Goal: Entertainment & Leisure: Consume media (video, audio)

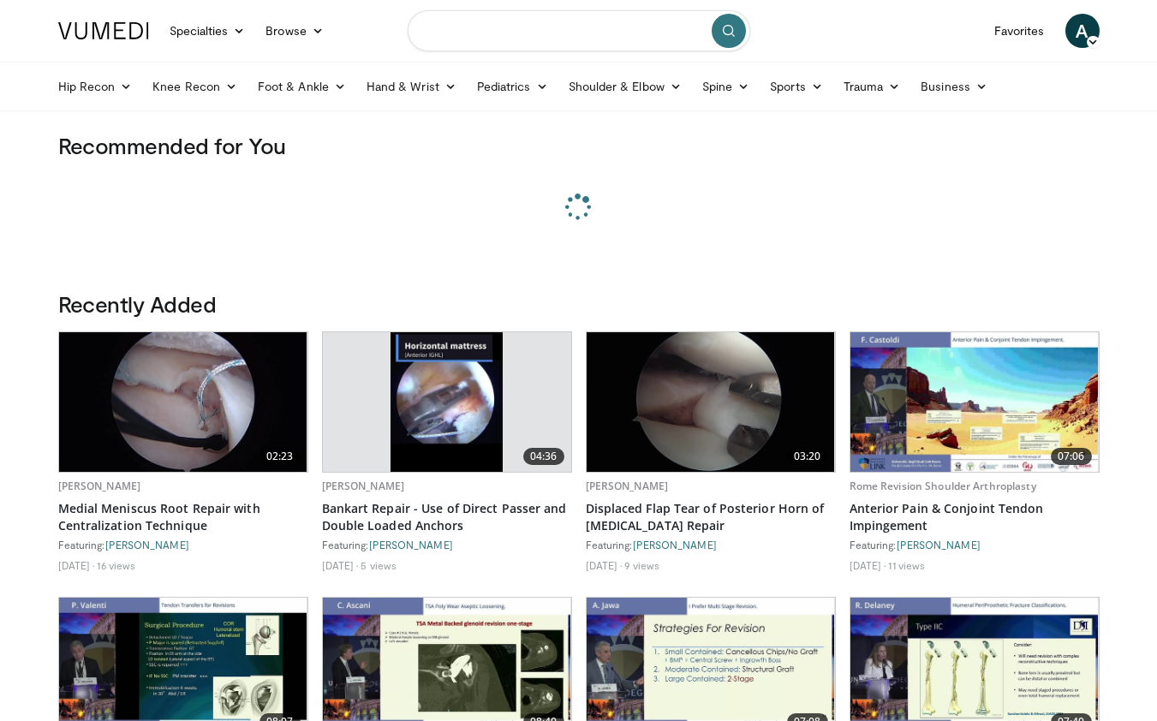
click at [583, 32] on input "Search topics, interventions" at bounding box center [579, 30] width 342 height 41
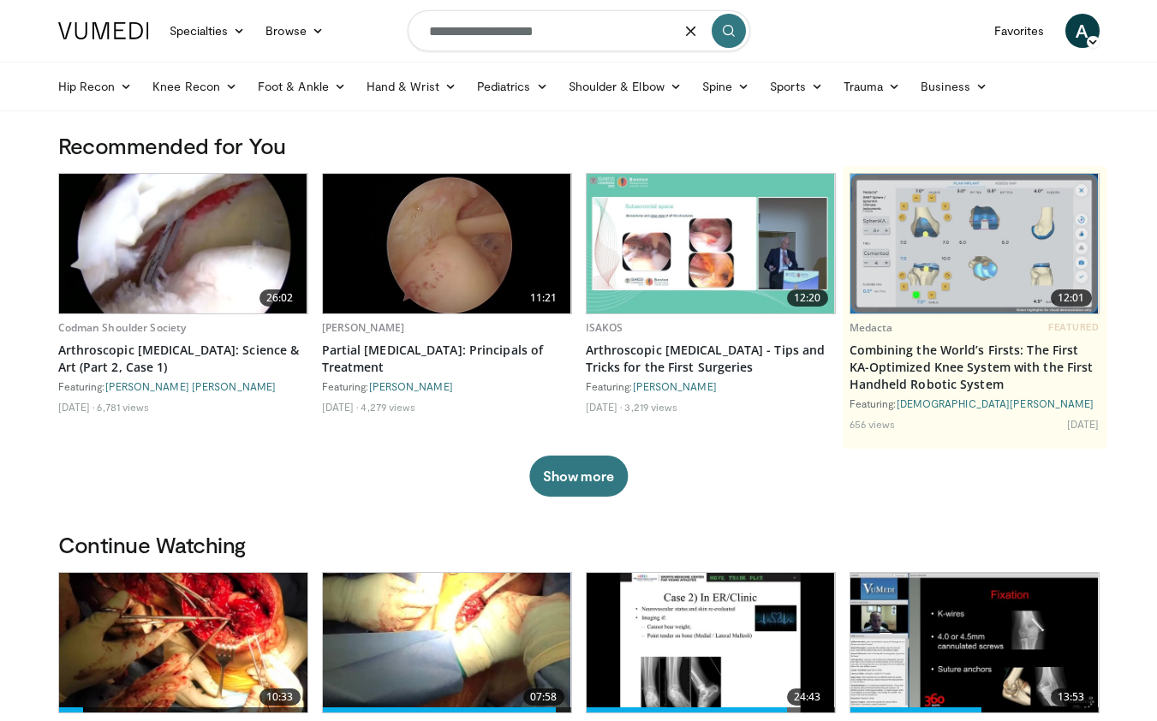
type input "**********"
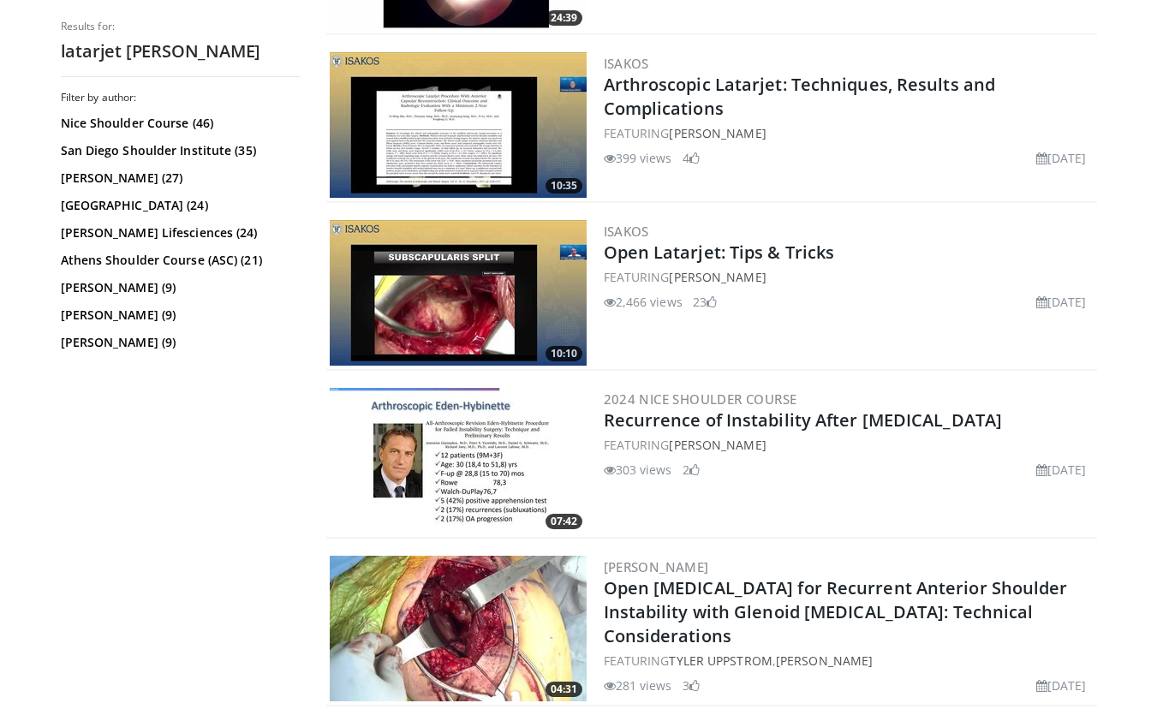
scroll to position [849, 0]
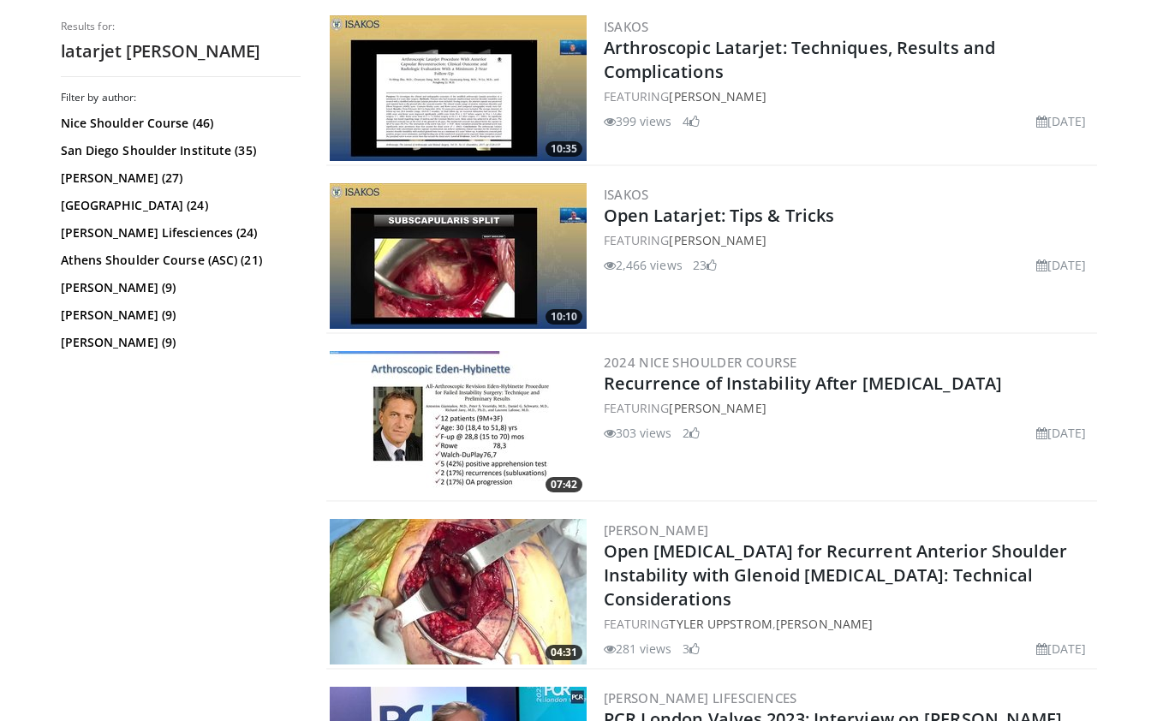
click at [480, 269] on img at bounding box center [458, 256] width 257 height 146
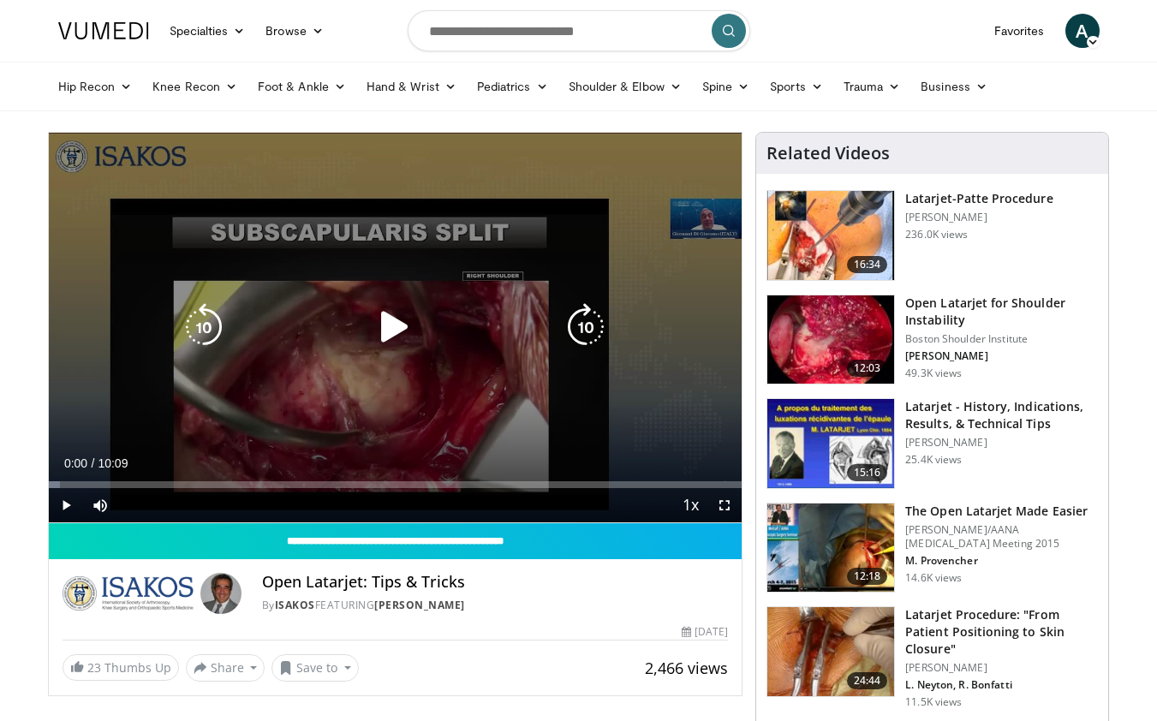
click at [395, 327] on icon "Video Player" at bounding box center [395, 327] width 48 height 48
click at [98, 506] on span "Video Player" at bounding box center [100, 505] width 34 height 34
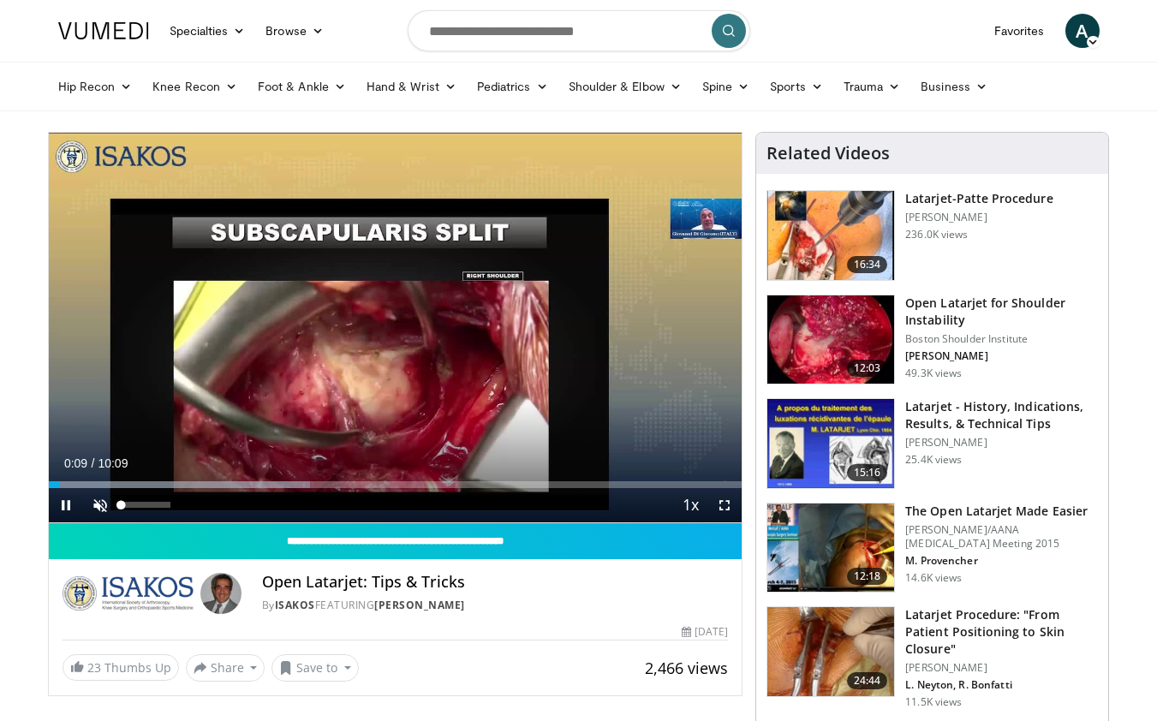
click at [100, 508] on span "Video Player" at bounding box center [100, 505] width 34 height 34
click at [98, 488] on span "Video Player" at bounding box center [100, 505] width 34 height 34
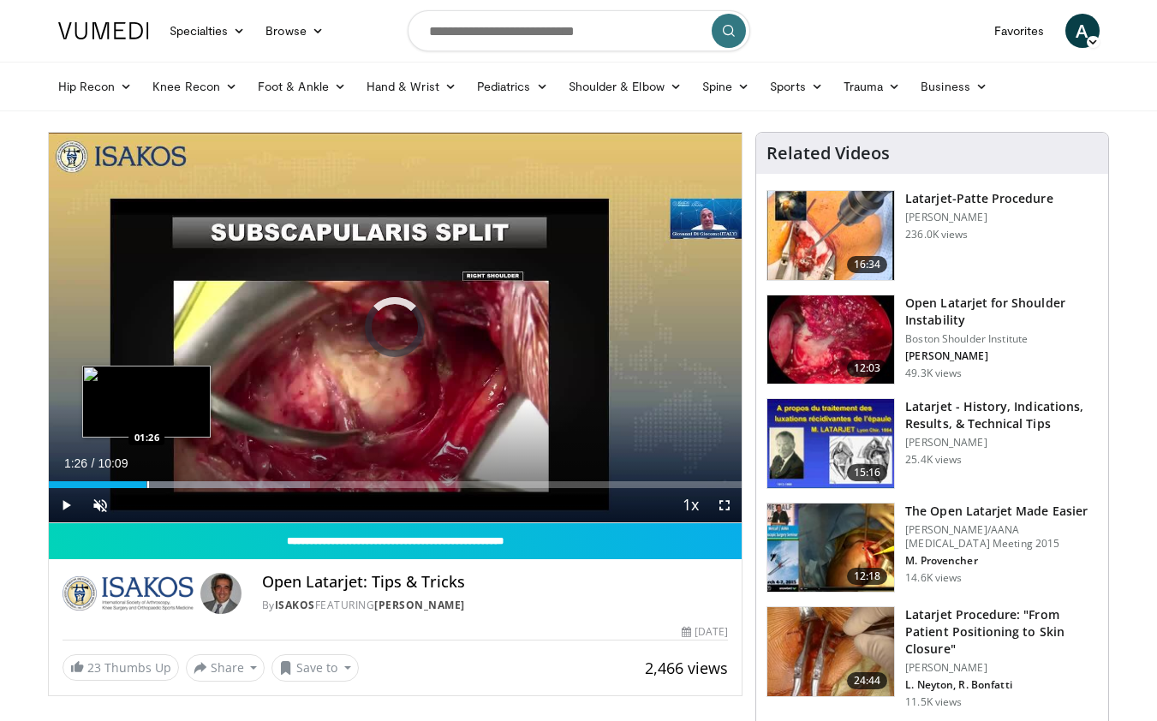
click at [147, 486] on div "Progress Bar" at bounding box center [148, 484] width 2 height 7
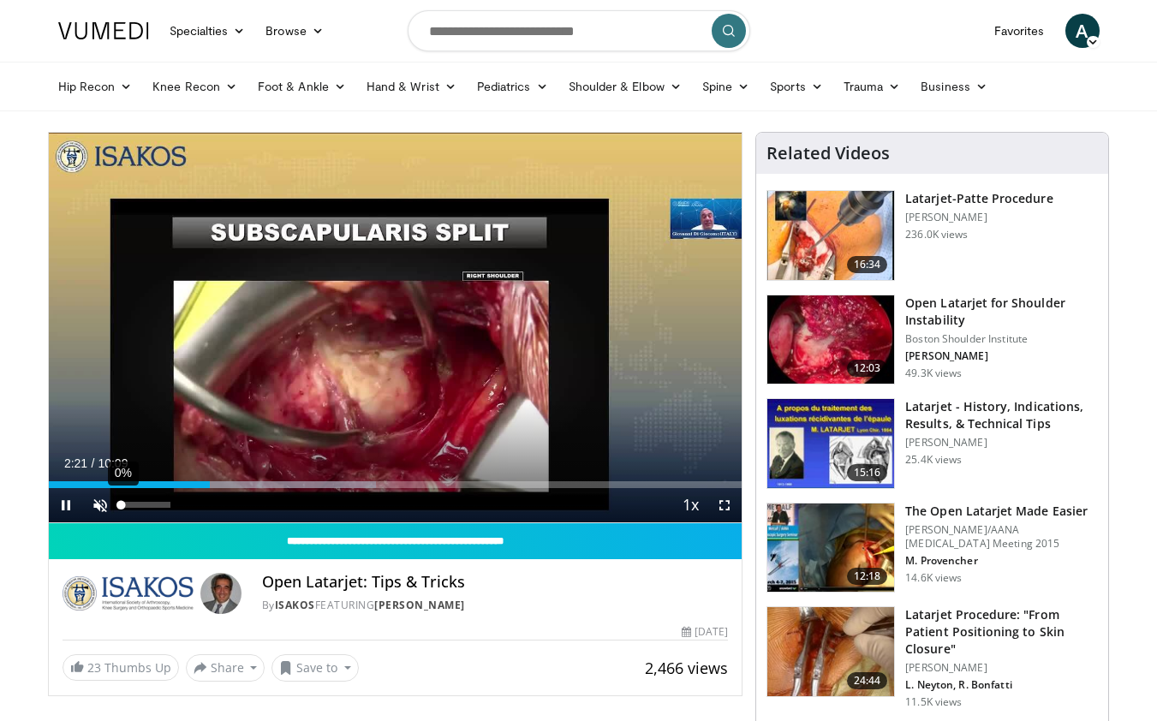
click at [122, 503] on div "Volume Level" at bounding box center [122, 505] width 0 height 6
drag, startPoint x: 96, startPoint y: 505, endPoint x: 104, endPoint y: 508, distance: 8.9
click at [96, 505] on span "Video Player" at bounding box center [100, 505] width 34 height 34
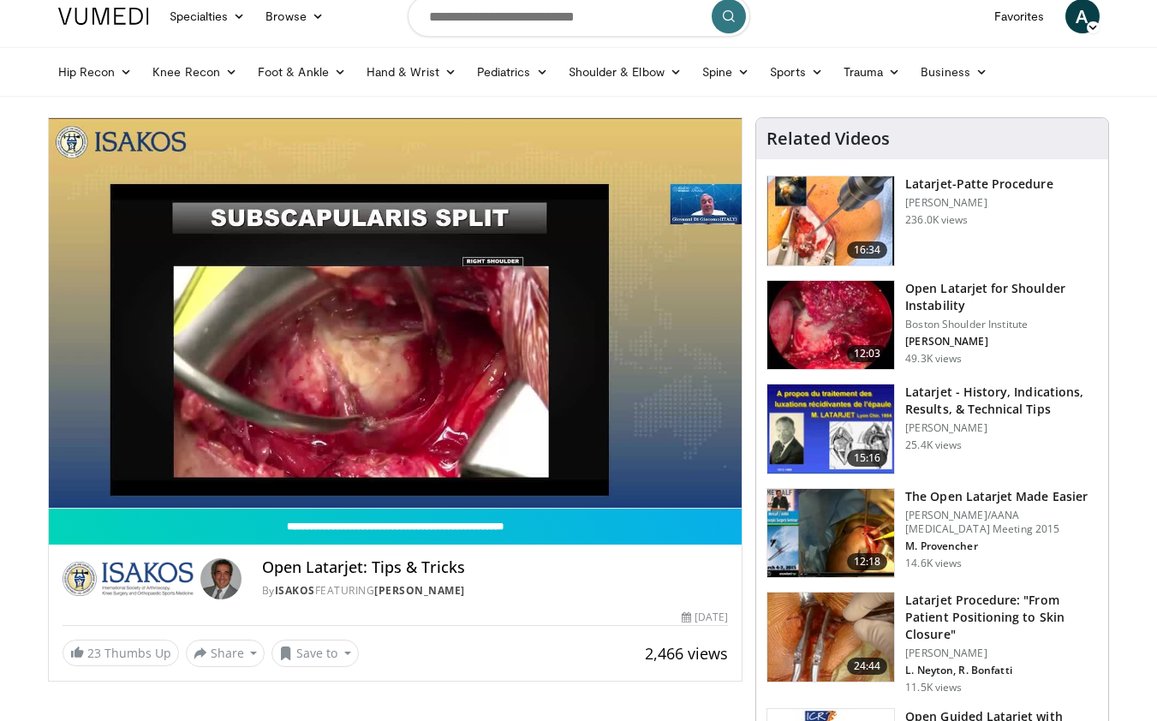
scroll to position [26, 0]
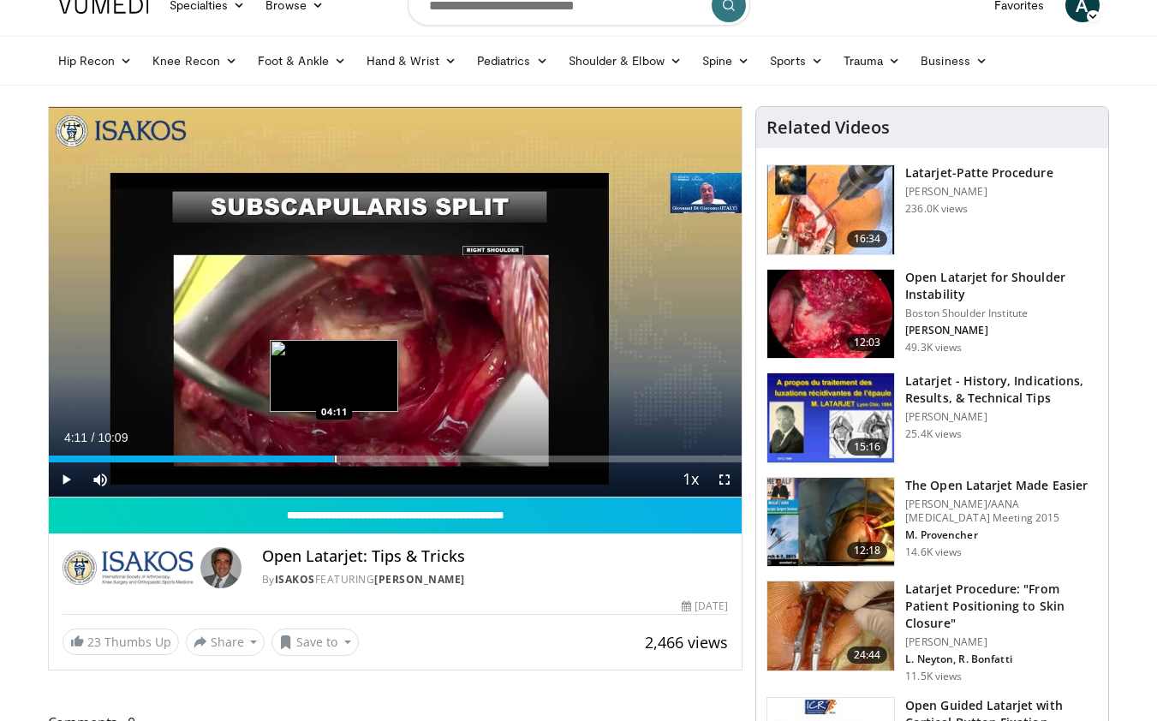
click at [335, 459] on div "Progress Bar" at bounding box center [336, 459] width 2 height 7
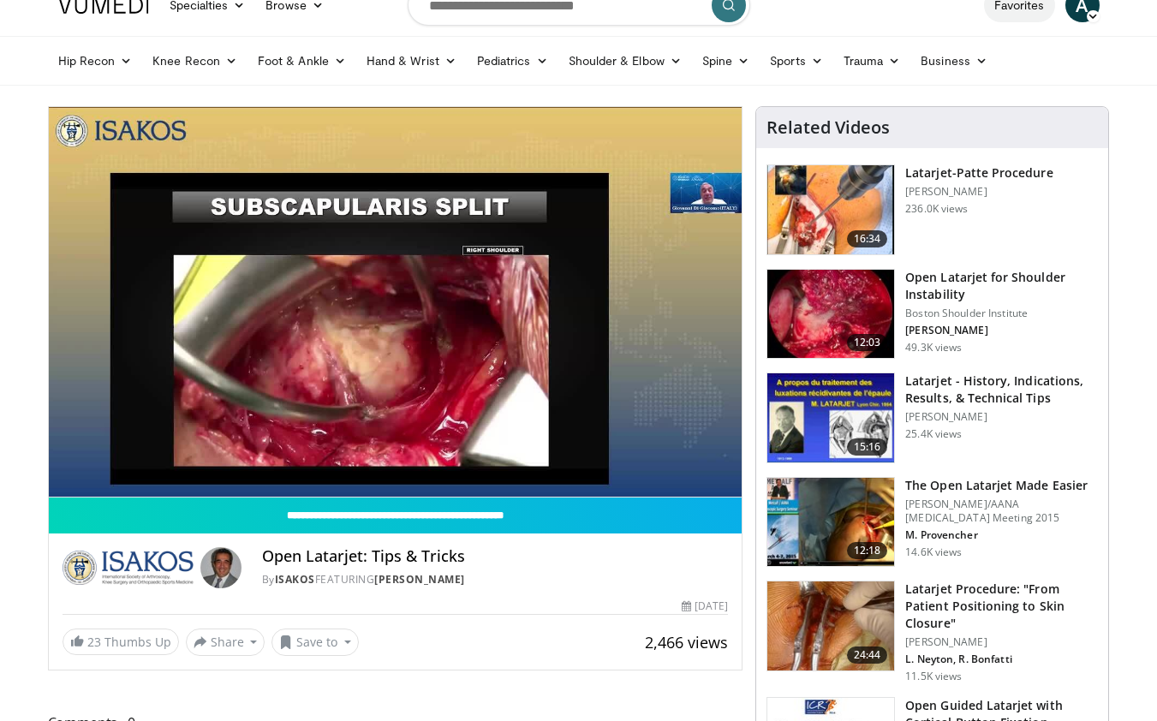
click at [1029, 7] on link "Favorites" at bounding box center [1019, 5] width 71 height 34
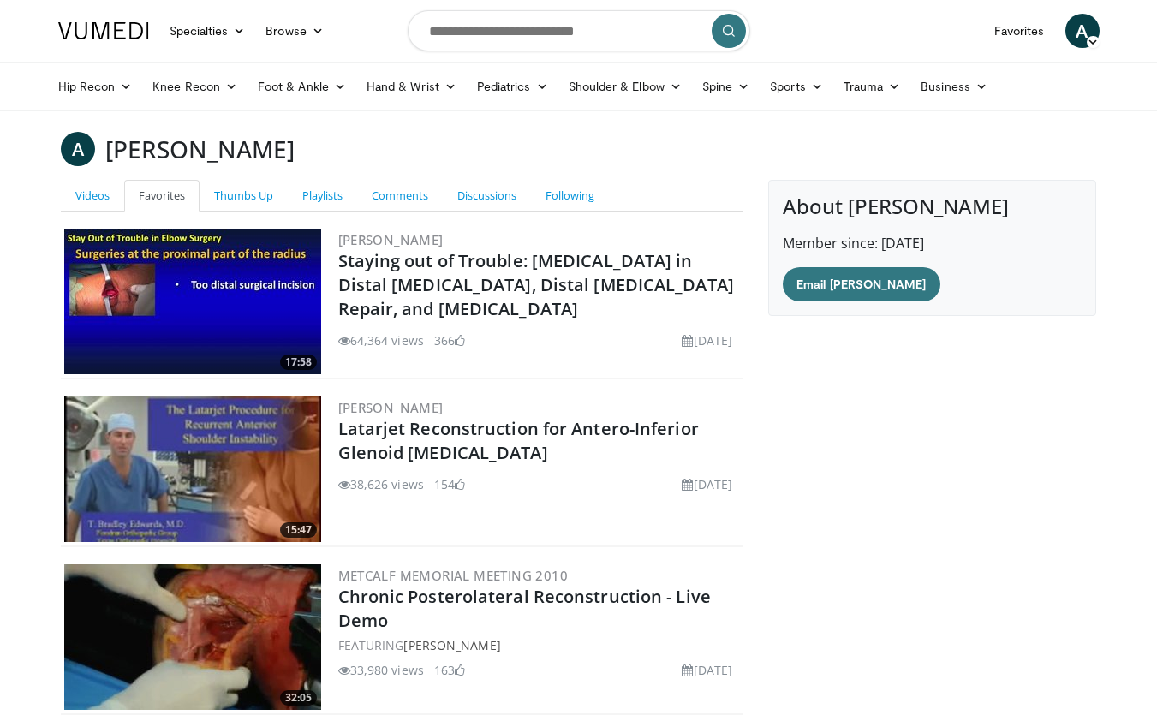
scroll to position [225, 0]
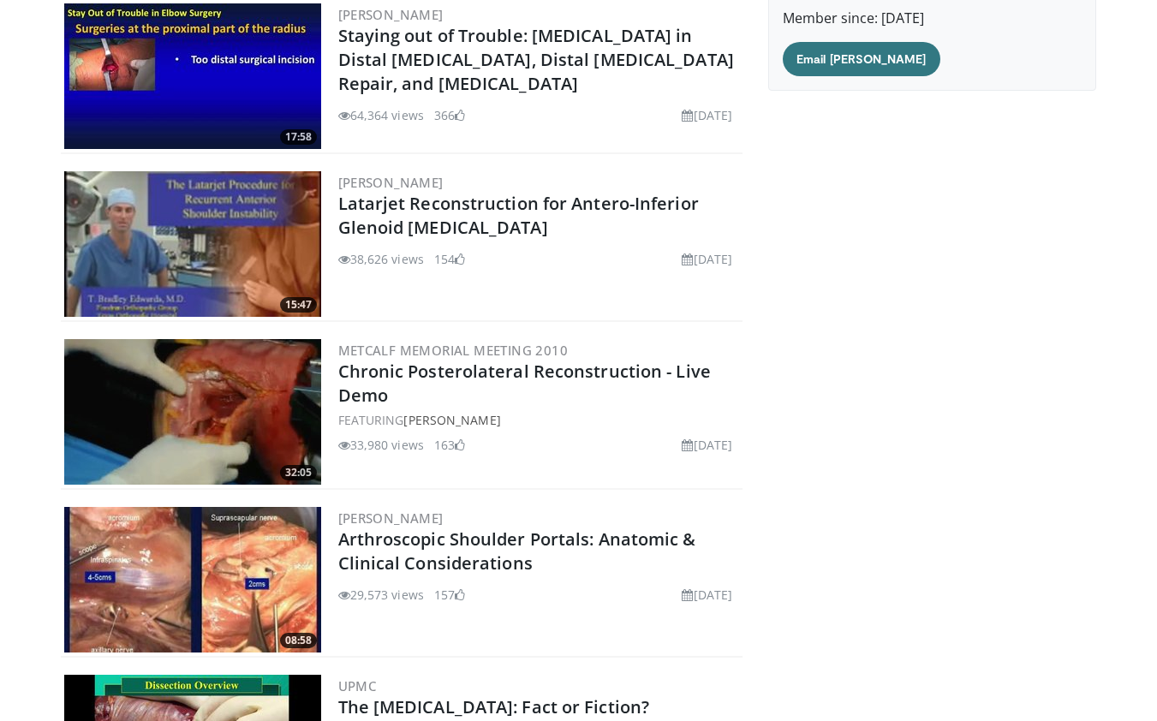
click at [275, 232] on img at bounding box center [192, 244] width 257 height 146
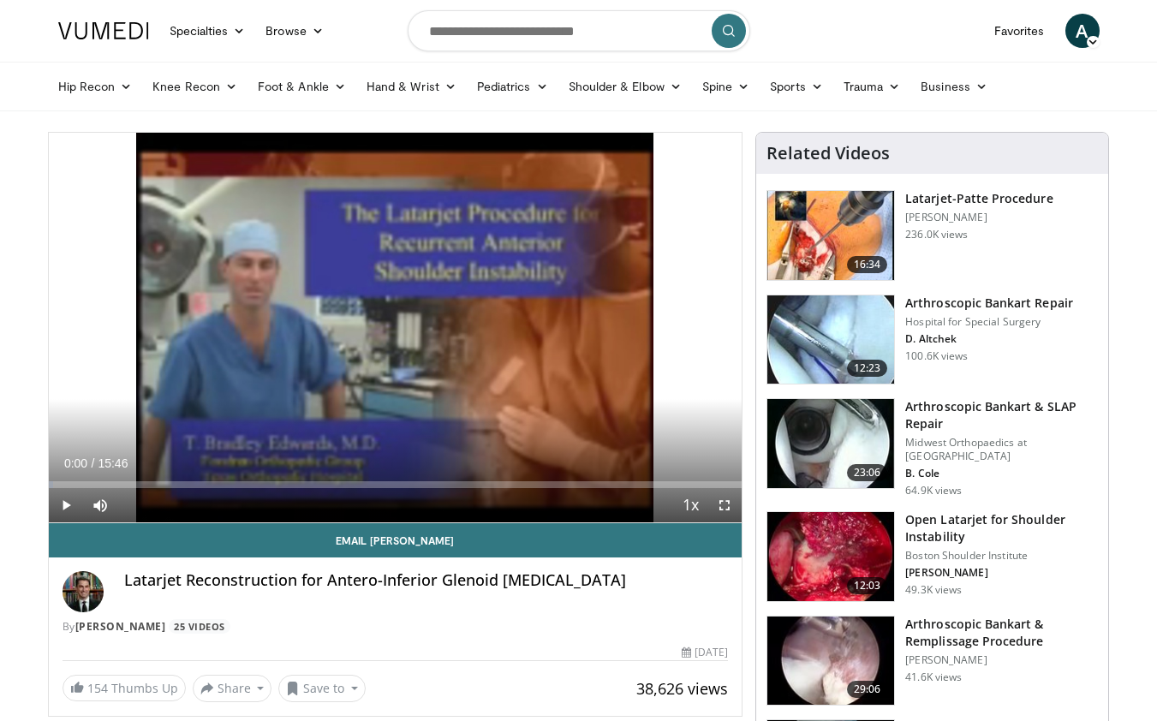
click at [68, 503] on span "Video Player" at bounding box center [66, 505] width 34 height 34
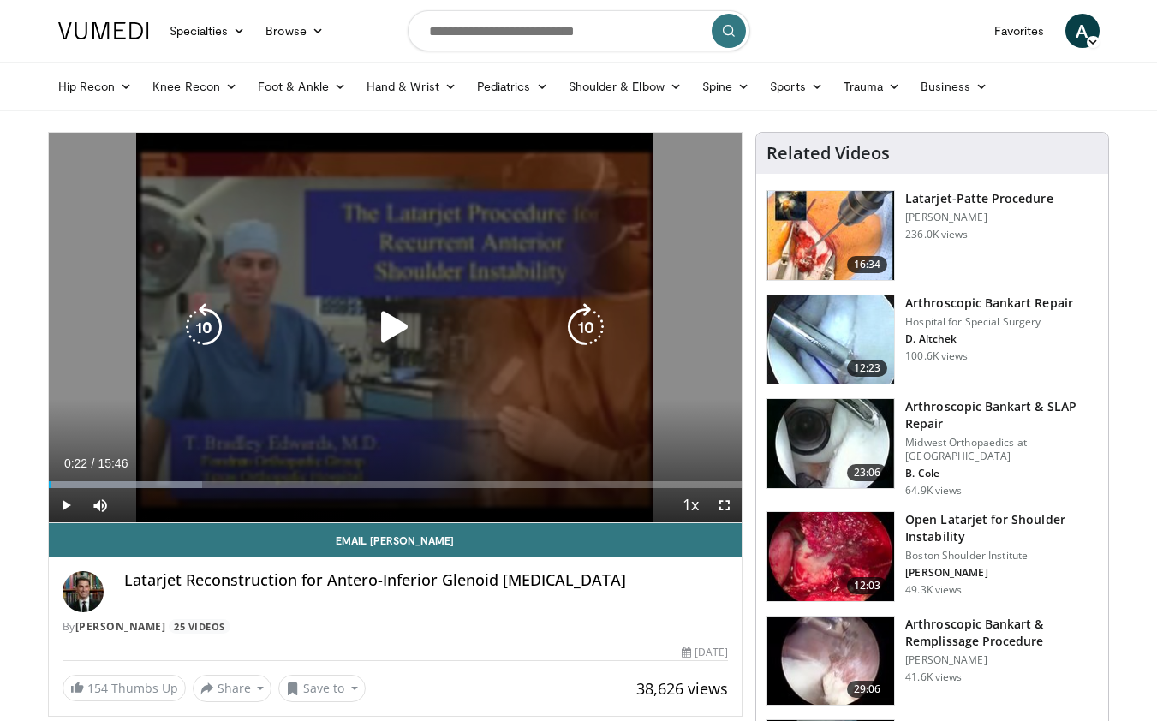
click at [63, 479] on div "Loaded : 22.21% 00:03 00:22" at bounding box center [396, 480] width 694 height 16
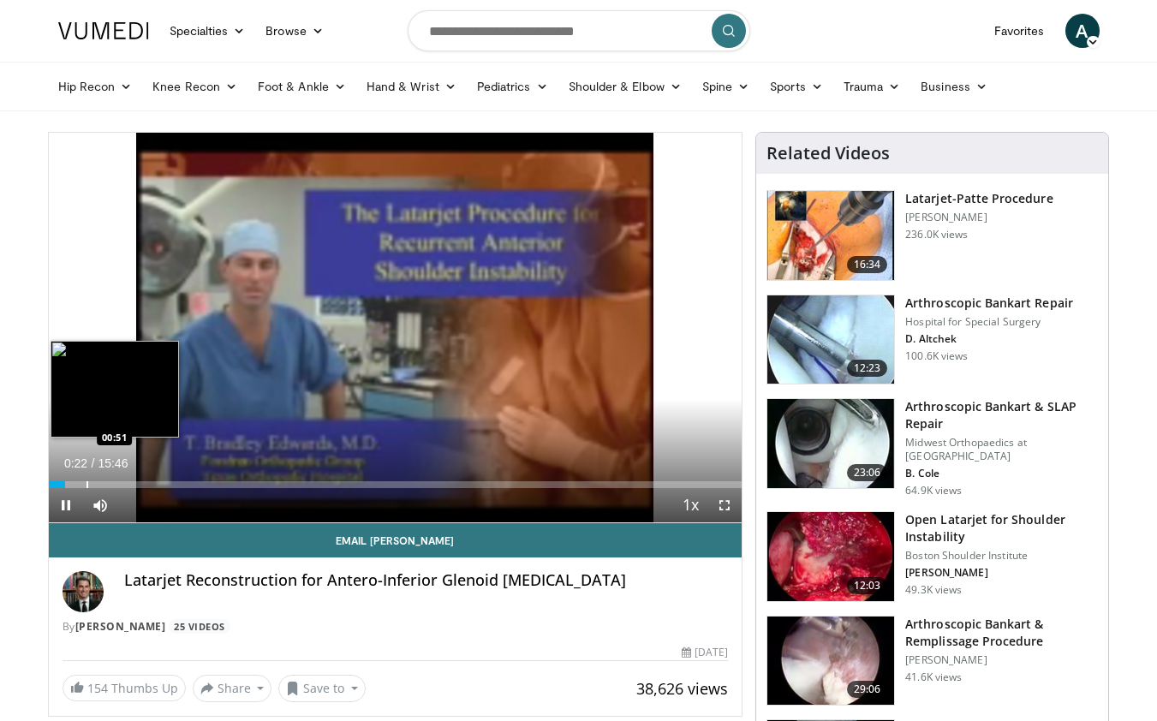
click at [86, 482] on div "Progress Bar" at bounding box center [87, 484] width 2 height 7
click at [96, 484] on div "Progress Bar" at bounding box center [97, 484] width 2 height 7
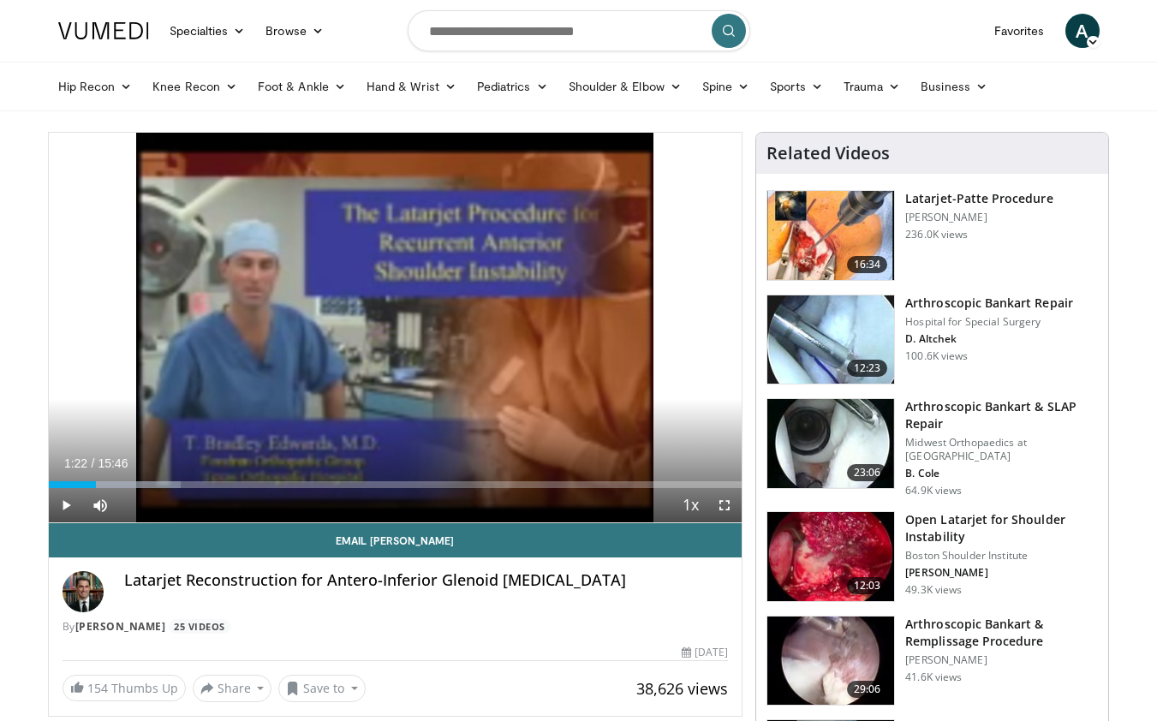
click at [110, 485] on div "Progress Bar" at bounding box center [111, 484] width 2 height 7
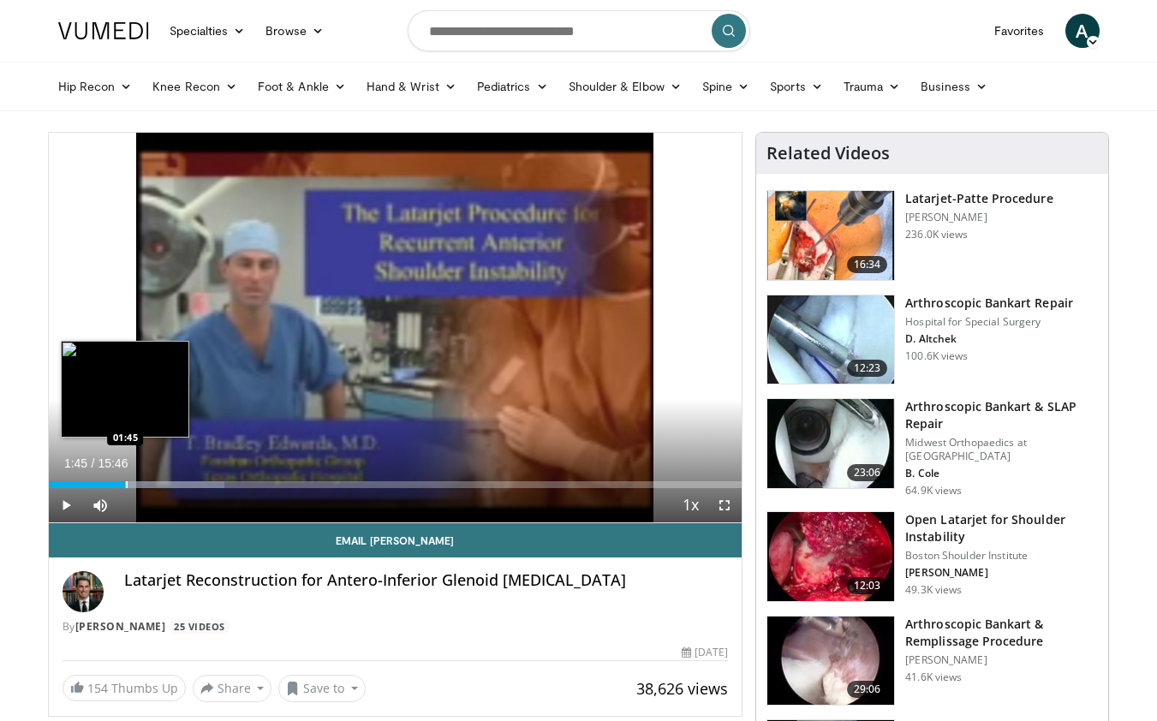
click at [126, 486] on div "Progress Bar" at bounding box center [127, 484] width 2 height 7
click at [146, 486] on div "Progress Bar" at bounding box center [147, 484] width 2 height 7
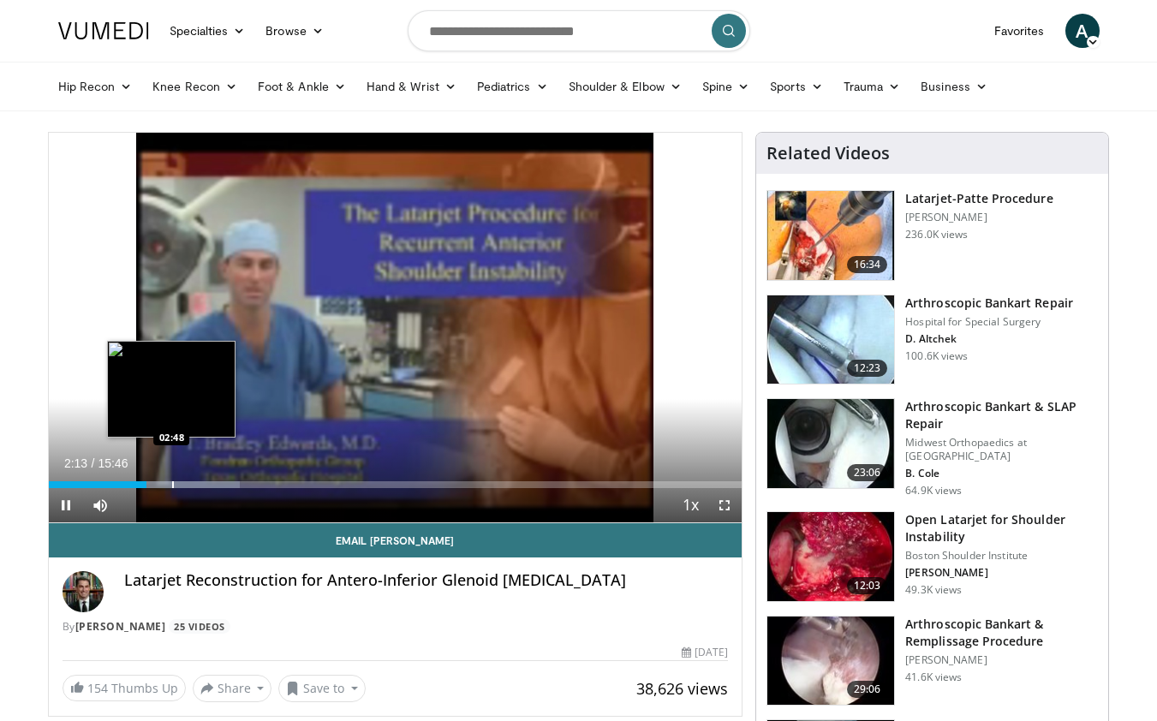
click at [172, 487] on div "Progress Bar" at bounding box center [173, 484] width 2 height 7
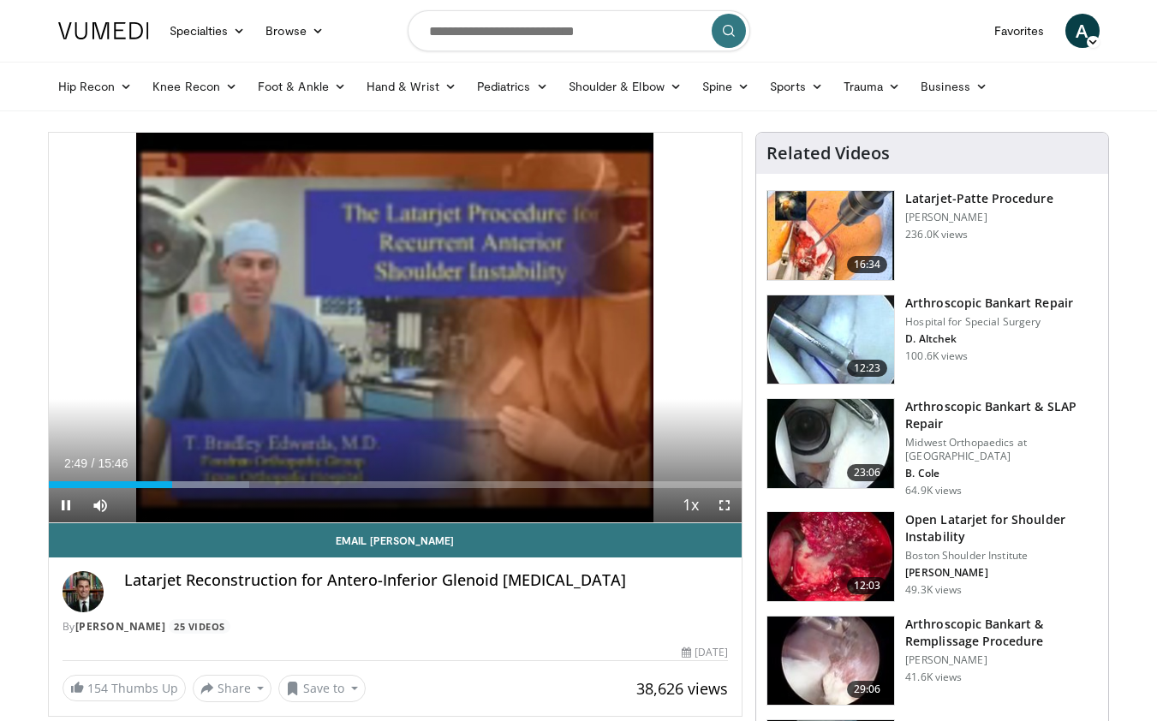
click at [208, 490] on div "Current Time 2:49 / Duration 15:46 Pause Skip Backward Skip Forward Mute 0% Loa…" at bounding box center [396, 505] width 694 height 34
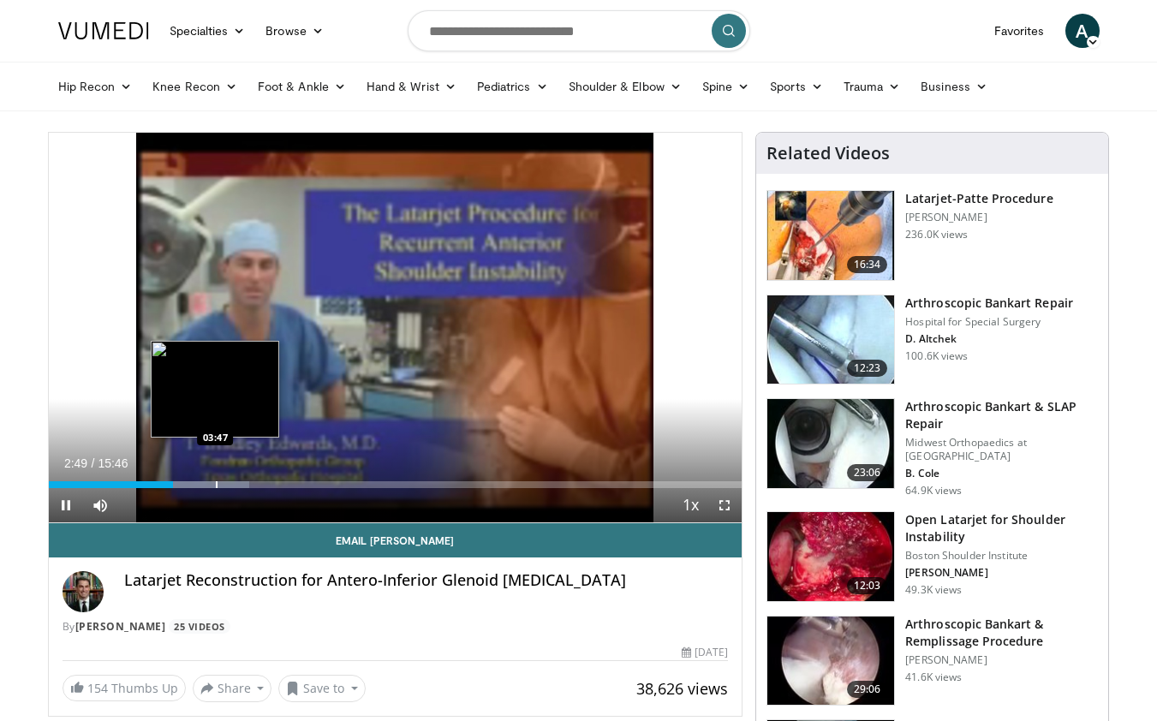
click at [216, 485] on div "Progress Bar" at bounding box center [217, 484] width 2 height 7
click at [229, 483] on div "Progress Bar" at bounding box center [230, 484] width 2 height 7
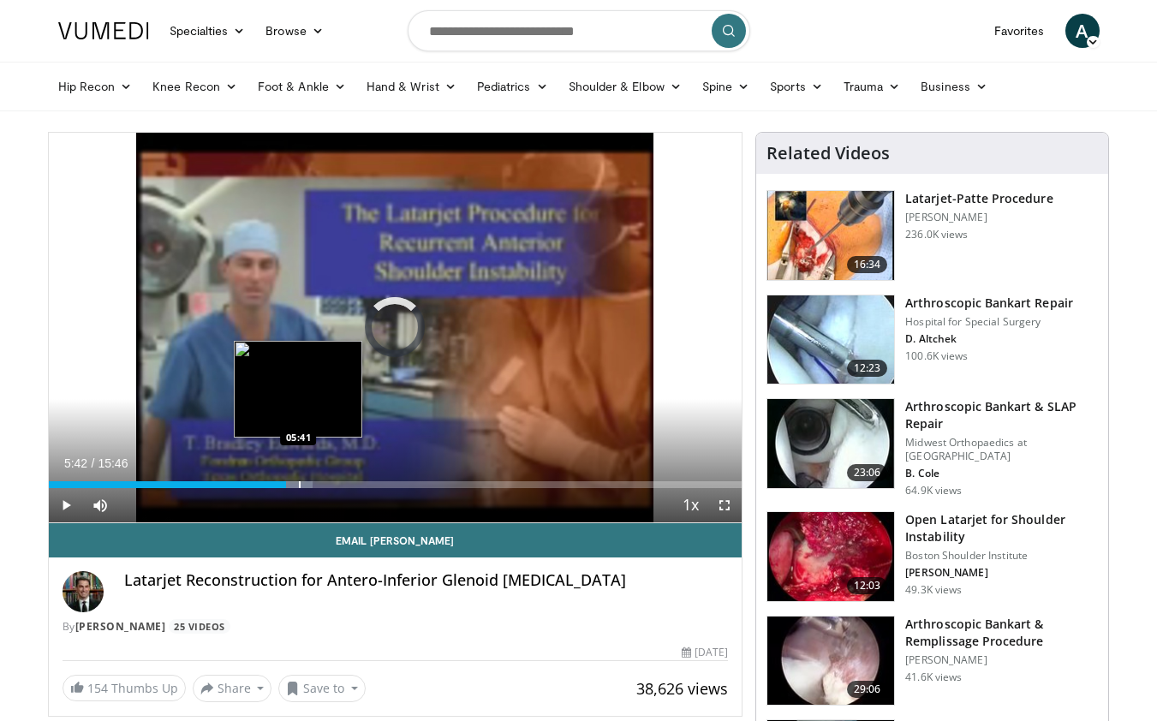
click at [299, 487] on div "Progress Bar" at bounding box center [300, 484] width 2 height 7
click at [327, 485] on div "Progress Bar" at bounding box center [328, 484] width 2 height 7
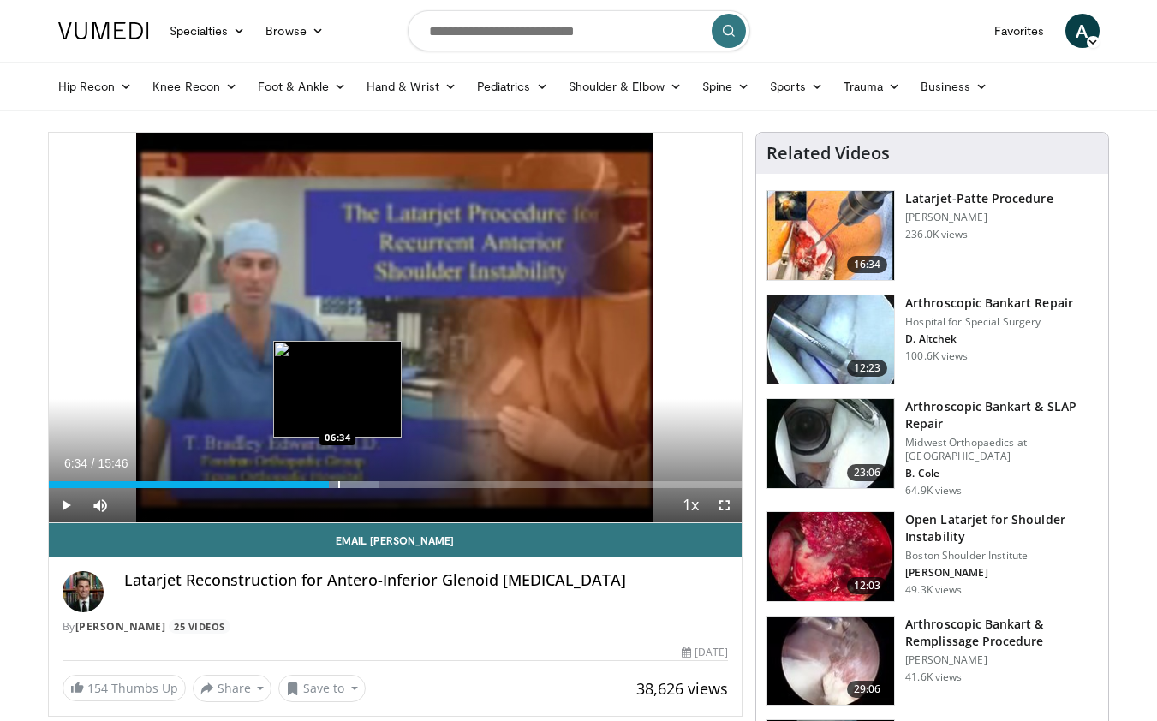
click at [338, 482] on div "Progress Bar" at bounding box center [339, 484] width 2 height 7
click at [348, 483] on video-js "**********" at bounding box center [396, 328] width 694 height 390
click at [369, 485] on div "Progress Bar" at bounding box center [370, 484] width 2 height 7
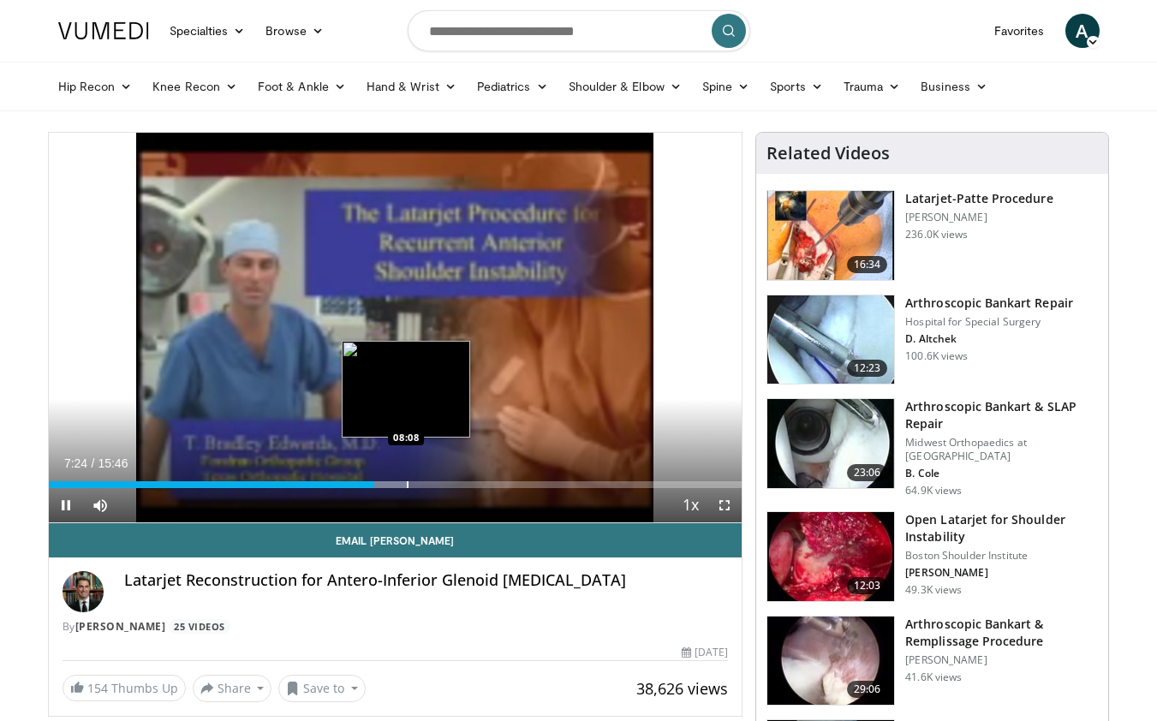
click at [407, 485] on div "Progress Bar" at bounding box center [408, 484] width 2 height 7
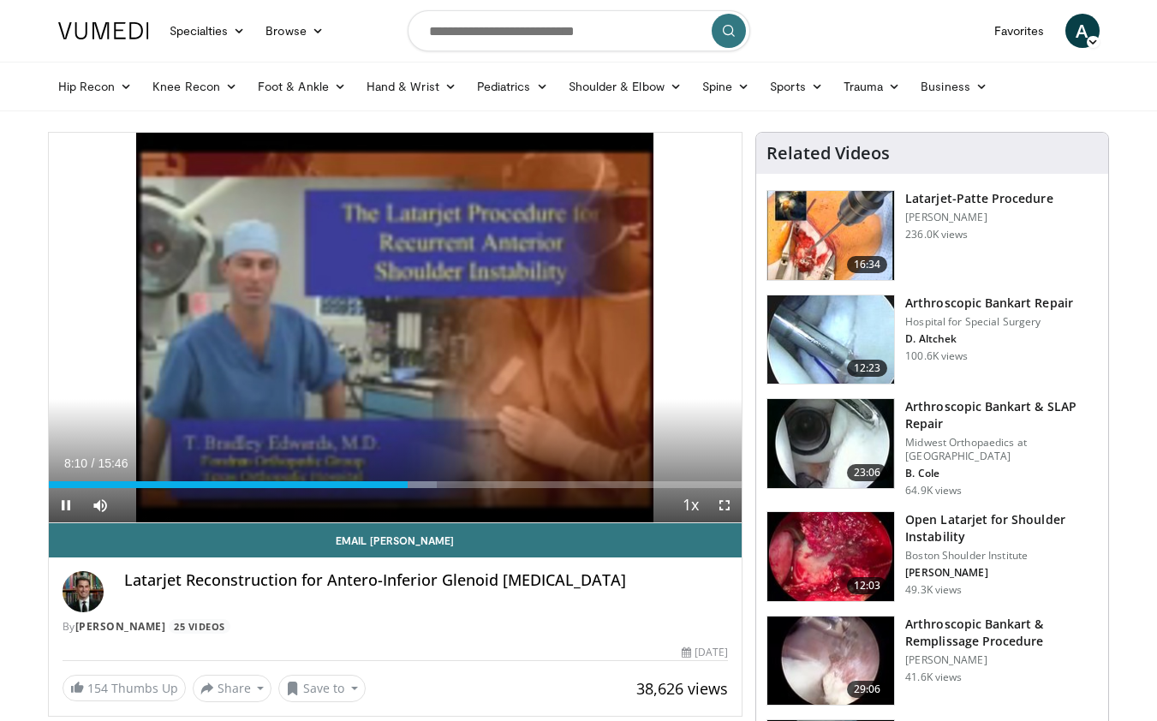
click at [60, 504] on span "Video Player" at bounding box center [66, 505] width 34 height 34
